Goal: Transaction & Acquisition: Purchase product/service

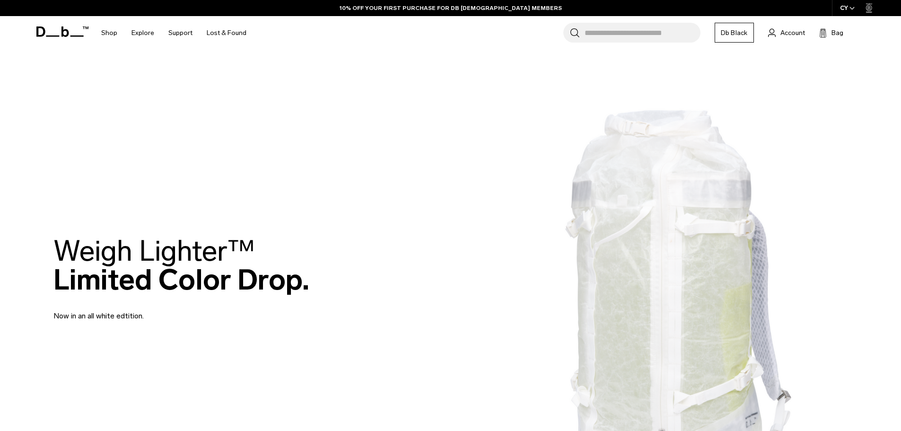
click at [48, 29] on icon at bounding box center [62, 31] width 52 height 10
click at [56, 33] on icon at bounding box center [62, 31] width 52 height 10
drag, startPoint x: 0, startPoint y: 0, endPoint x: 803, endPoint y: 140, distance: 814.9
click at [803, 143] on img at bounding box center [450, 279] width 901 height 558
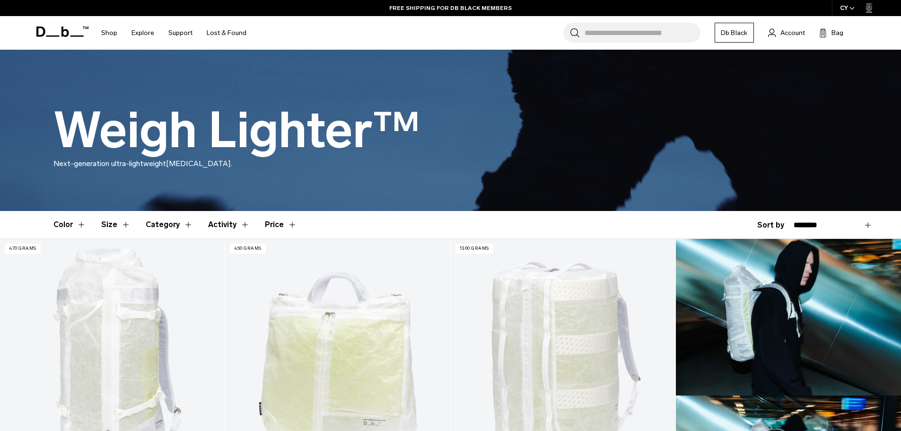
scroll to position [79, 0]
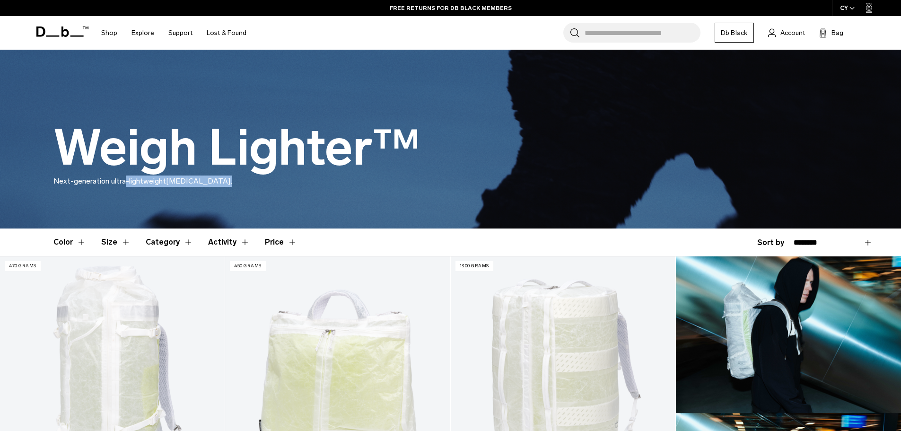
drag, startPoint x: 233, startPoint y: 180, endPoint x: 123, endPoint y: 178, distance: 110.2
click at [123, 178] on p "Next-generation ultra-lightweight mountaineering." at bounding box center [450, 186] width 795 height 23
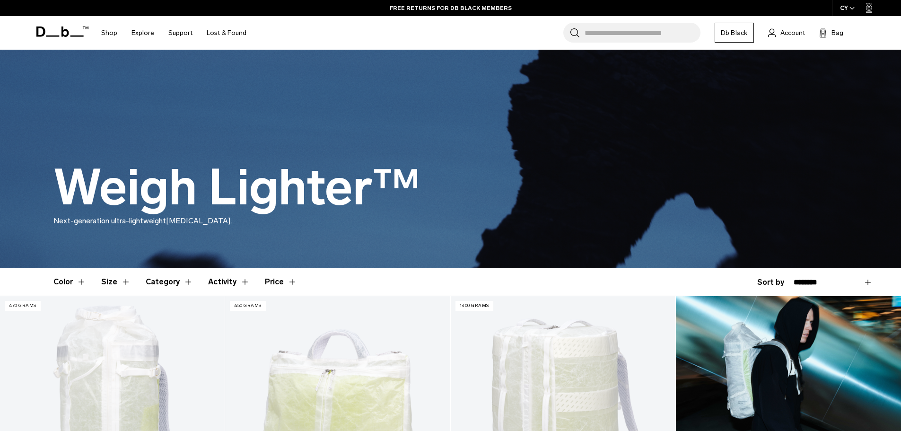
click at [273, 234] on p "Next-generation ultra-lightweight mountaineering." at bounding box center [450, 226] width 795 height 23
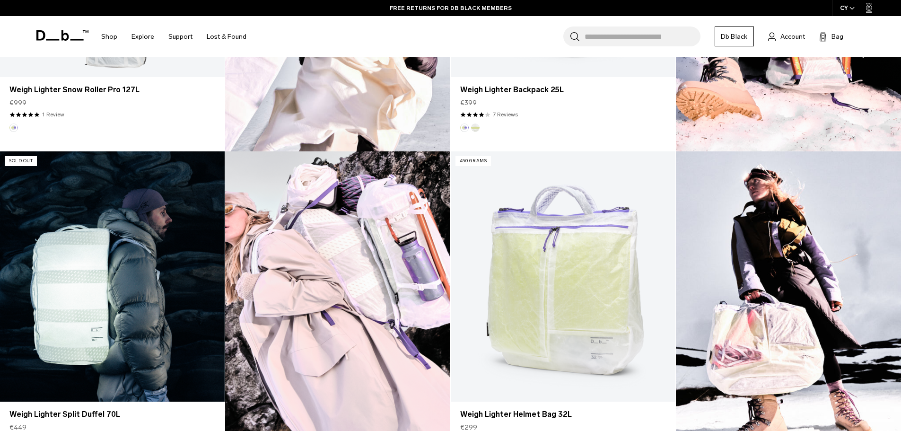
scroll to position [907, 0]
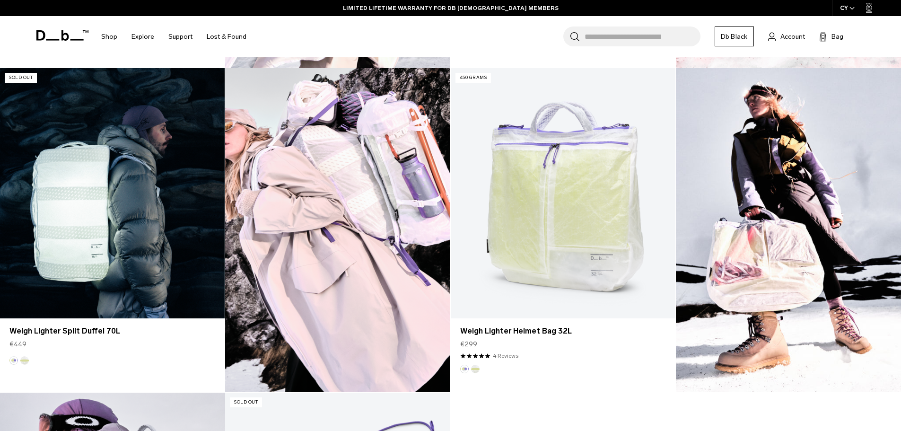
click at [126, 219] on link "Weigh Lighter Split Duffel 70L" at bounding box center [112, 193] width 225 height 250
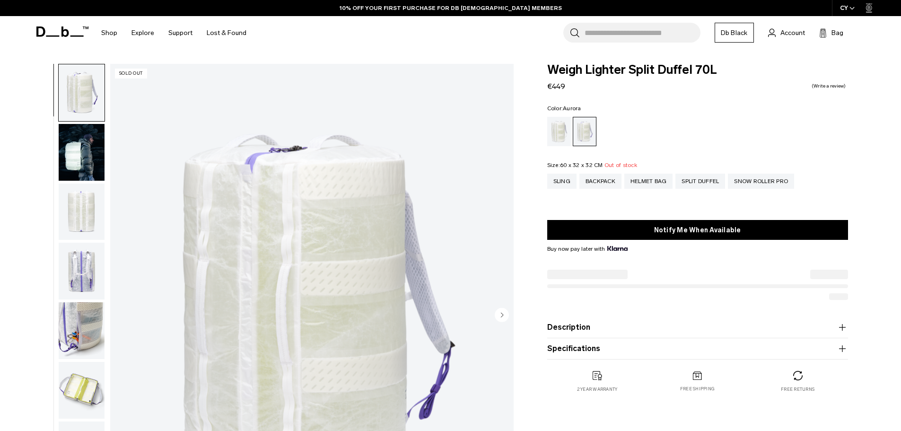
click at [83, 206] on img "button" at bounding box center [82, 212] width 46 height 57
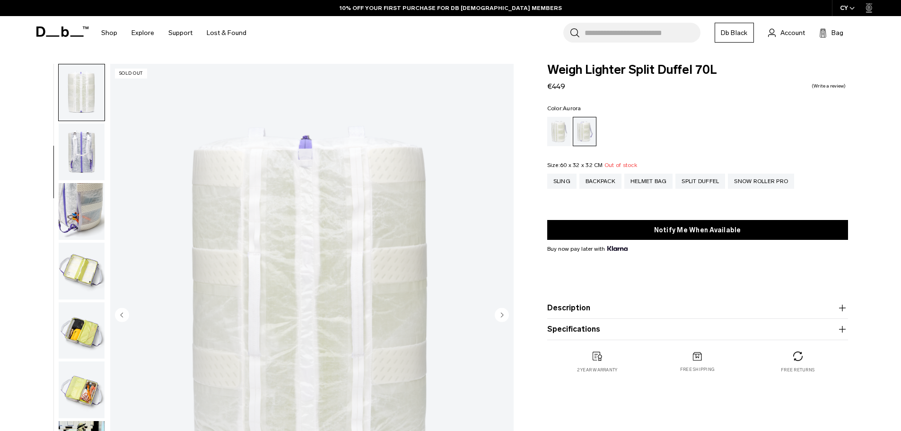
click at [81, 133] on img "button" at bounding box center [82, 151] width 46 height 57
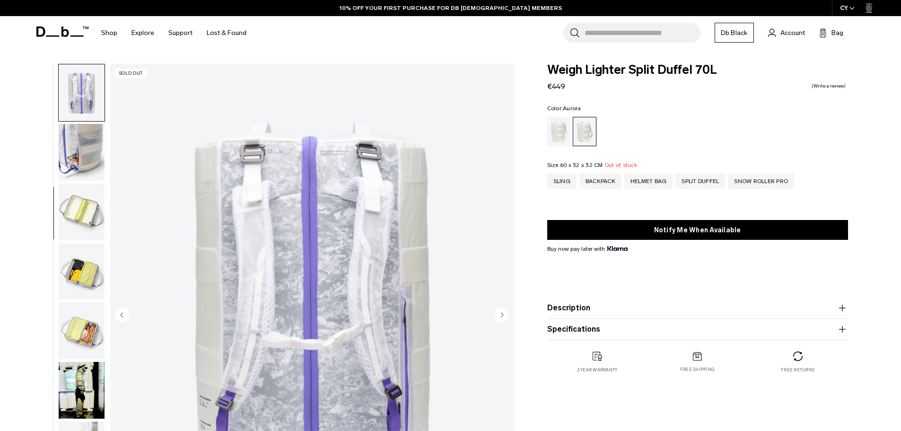
click at [76, 183] on button "button" at bounding box center [81, 212] width 47 height 58
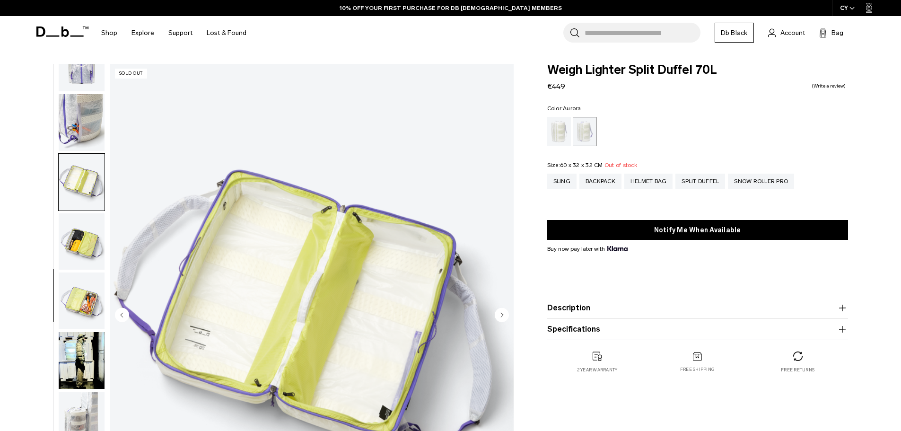
click at [71, 257] on img "button" at bounding box center [82, 241] width 46 height 57
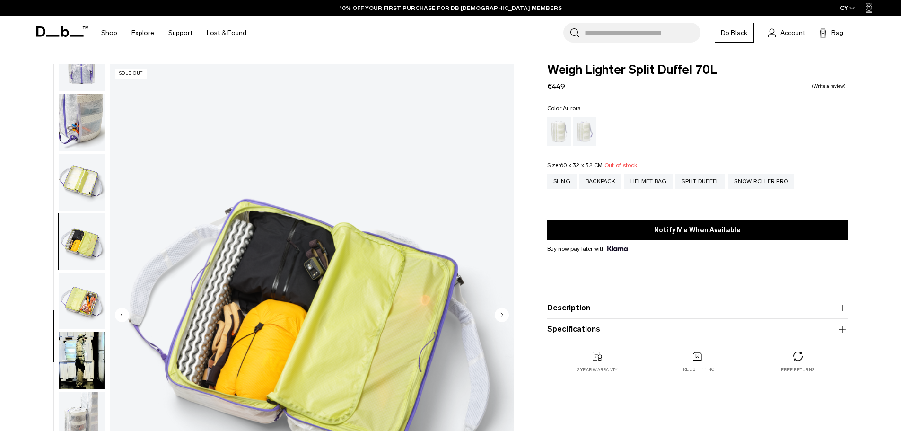
click at [91, 292] on img "button" at bounding box center [82, 300] width 46 height 57
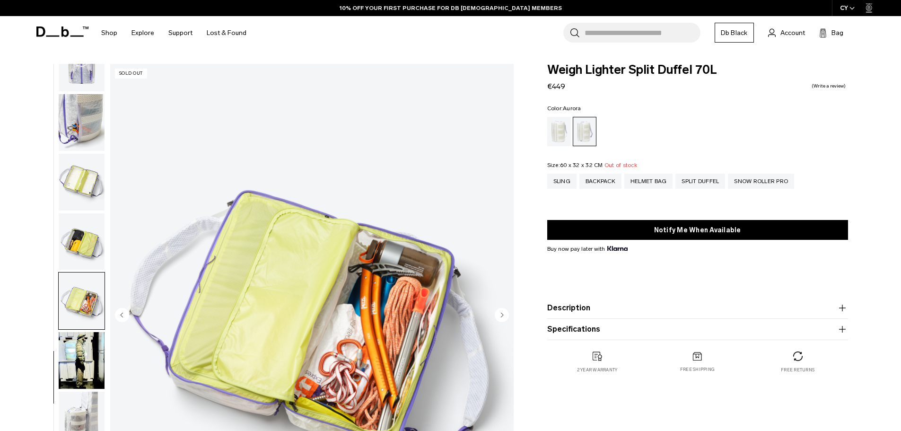
click at [92, 347] on img "button" at bounding box center [82, 360] width 46 height 57
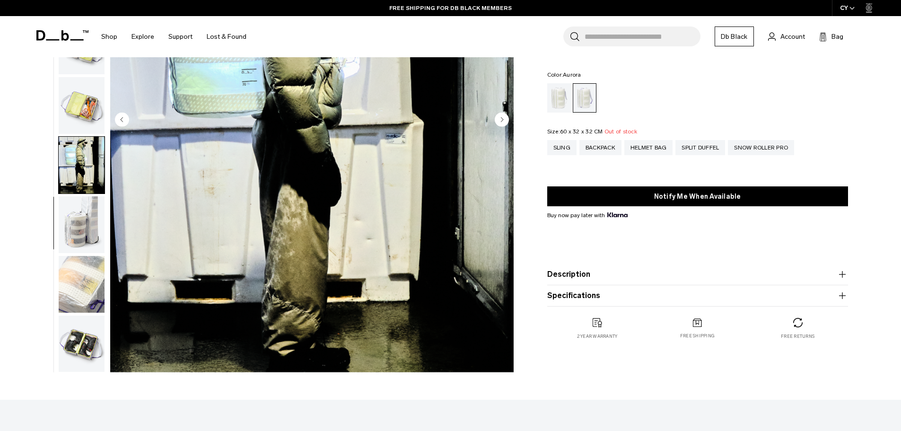
scroll to position [197, 0]
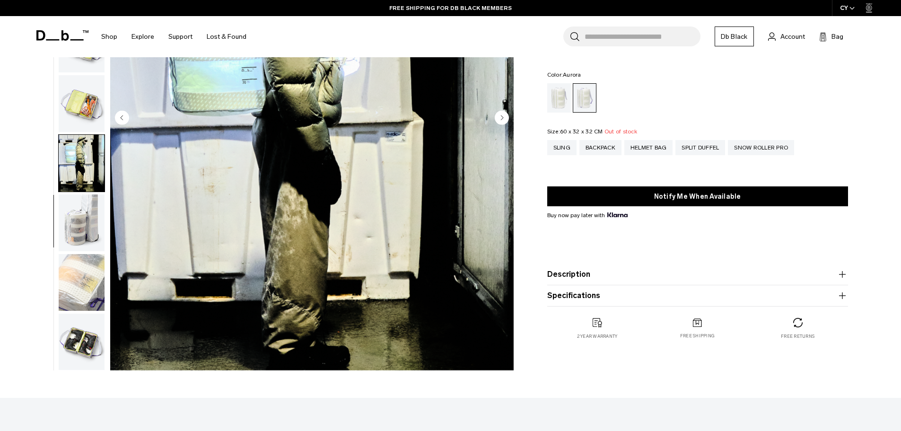
click at [87, 282] on img "button" at bounding box center [82, 282] width 46 height 57
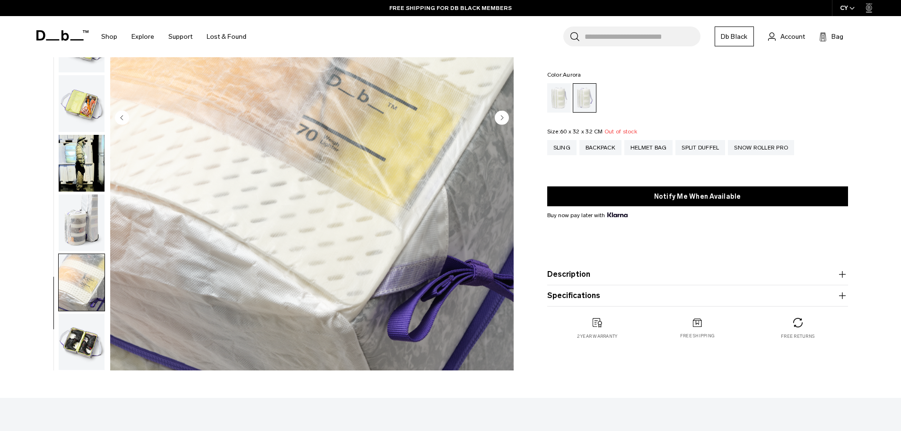
click at [84, 234] on img "button" at bounding box center [82, 222] width 46 height 57
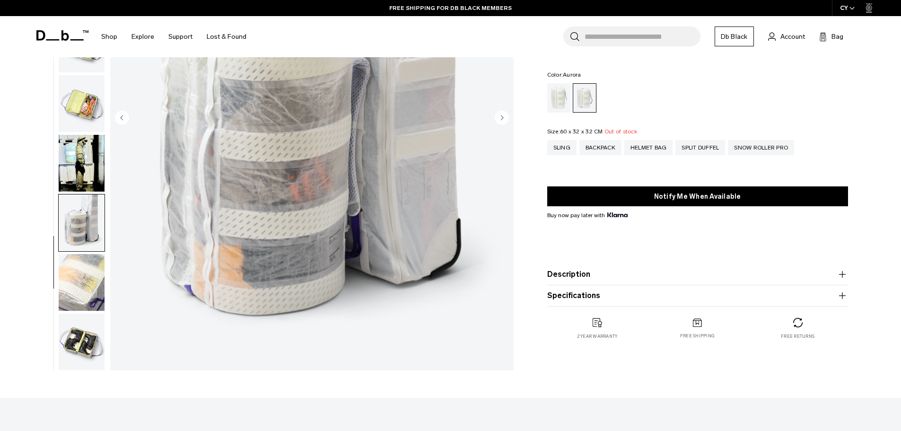
click at [89, 293] on img "button" at bounding box center [82, 282] width 46 height 57
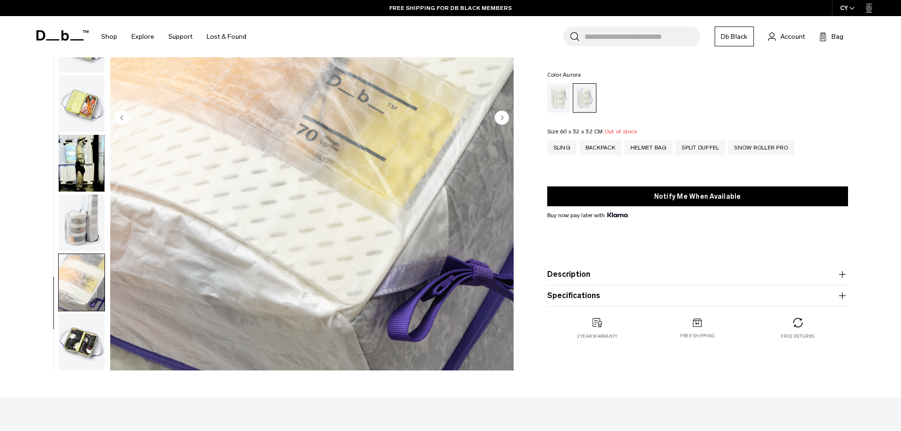
click at [91, 337] on img "button" at bounding box center [82, 342] width 46 height 57
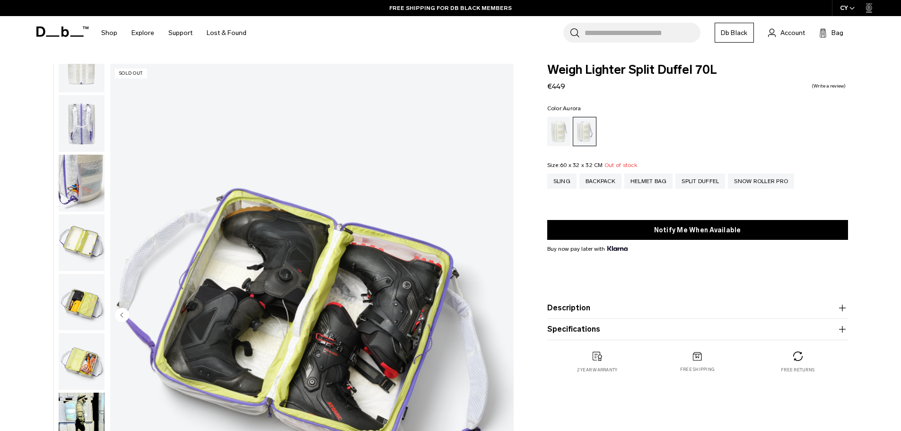
scroll to position [0, 0]
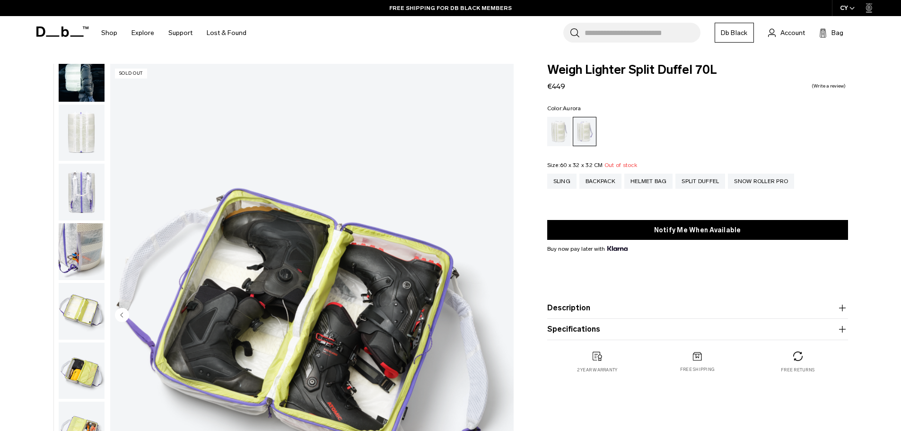
click at [81, 80] on img "button" at bounding box center [82, 73] width 46 height 57
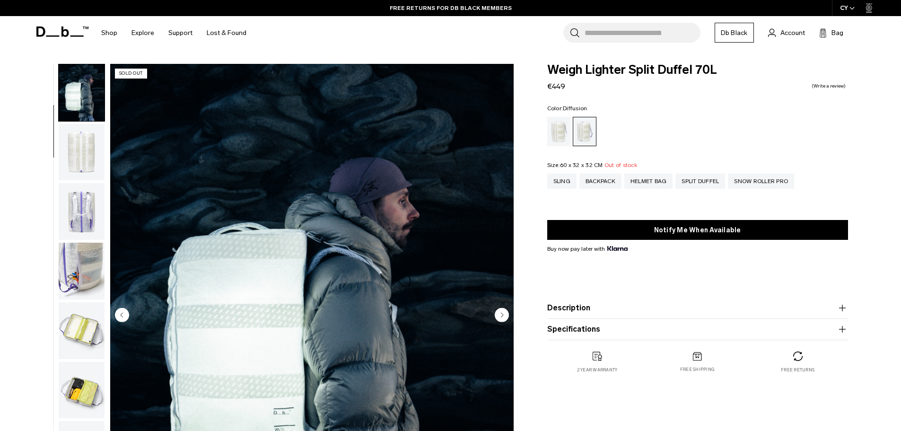
click at [554, 132] on div "Diffusion" at bounding box center [559, 131] width 24 height 29
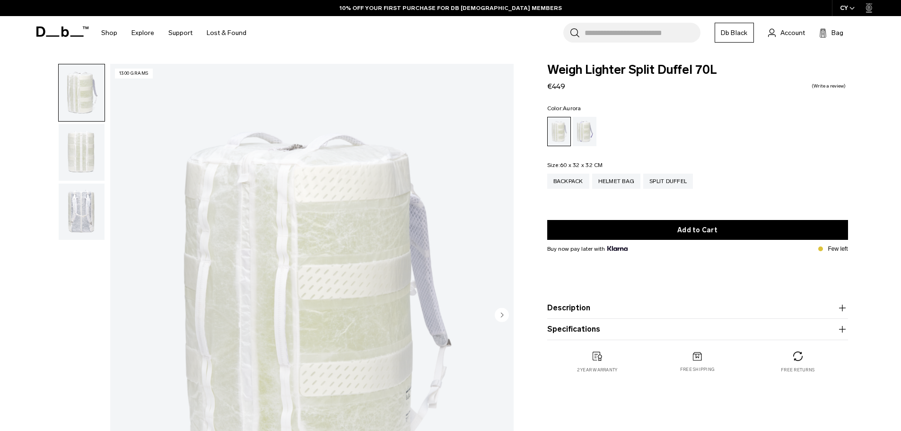
click at [584, 139] on div "Aurora" at bounding box center [585, 131] width 24 height 29
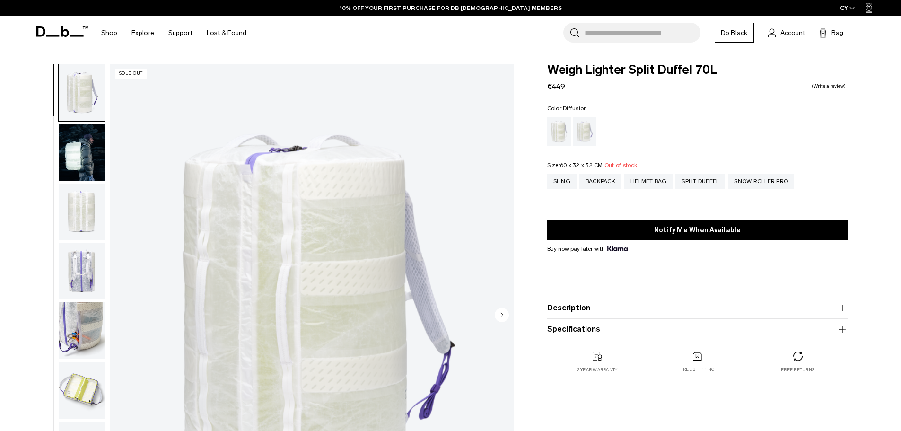
click at [558, 131] on div "Diffusion" at bounding box center [559, 131] width 24 height 29
